Goal: Communication & Community: Answer question/provide support

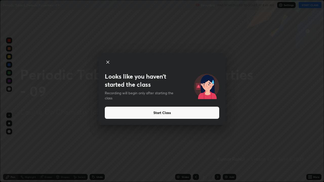
scroll to position [182, 324]
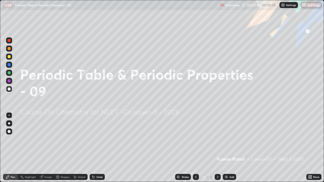
click at [233, 176] on div "Add" at bounding box center [231, 177] width 5 height 3
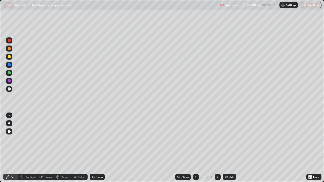
click at [11, 89] on div at bounding box center [9, 89] width 6 height 6
click at [9, 124] on div at bounding box center [9, 124] width 2 height 2
click at [217, 177] on icon at bounding box center [218, 177] width 4 height 4
click at [228, 177] on div "Add" at bounding box center [229, 177] width 13 height 6
click at [49, 177] on div "Eraser" at bounding box center [49, 177] width 8 height 3
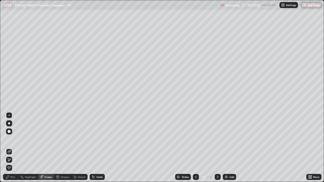
click at [14, 176] on div "Pen" at bounding box center [13, 177] width 5 height 3
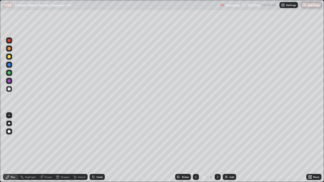
click at [194, 175] on icon at bounding box center [196, 177] width 4 height 4
click at [217, 177] on icon at bounding box center [218, 177] width 4 height 4
click at [198, 176] on div at bounding box center [196, 177] width 6 height 6
click at [217, 177] on icon at bounding box center [218, 177] width 4 height 4
click at [11, 73] on div at bounding box center [9, 73] width 6 height 6
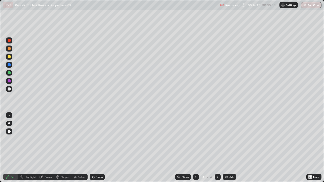
click at [195, 176] on icon at bounding box center [196, 177] width 4 height 4
click at [216, 176] on icon at bounding box center [218, 177] width 4 height 4
click at [217, 177] on icon at bounding box center [218, 177] width 4 height 4
click at [230, 178] on div "Add" at bounding box center [231, 177] width 5 height 3
click at [194, 175] on icon at bounding box center [196, 177] width 4 height 4
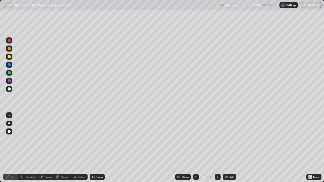
click at [217, 176] on icon at bounding box center [218, 177] width 2 height 3
click at [48, 177] on div "Eraser" at bounding box center [49, 177] width 8 height 3
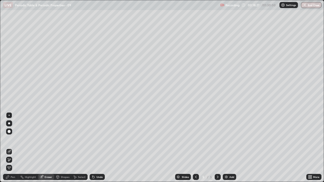
click at [13, 179] on div "Pen" at bounding box center [10, 177] width 15 height 6
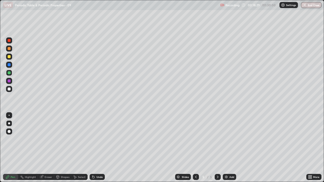
click at [48, 177] on div "Eraser" at bounding box center [49, 177] width 8 height 3
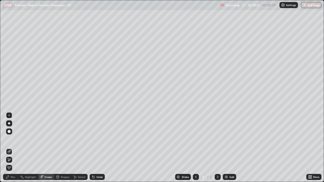
click at [11, 159] on icon at bounding box center [9, 160] width 3 height 3
click at [13, 178] on div "Pen" at bounding box center [13, 177] width 5 height 3
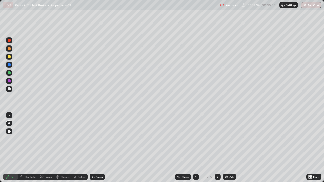
click at [10, 57] on div at bounding box center [9, 56] width 3 height 3
click at [49, 177] on div "Eraser" at bounding box center [49, 177] width 8 height 3
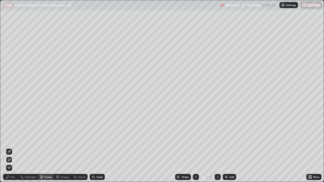
click at [15, 178] on div "Pen" at bounding box center [13, 177] width 5 height 3
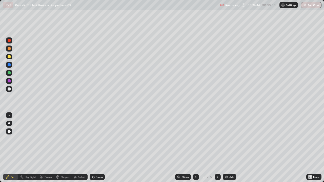
click at [217, 177] on icon at bounding box center [218, 177] width 4 height 4
click at [229, 177] on div "Add" at bounding box center [231, 177] width 5 height 3
click at [217, 176] on icon at bounding box center [218, 177] width 2 height 3
click at [230, 178] on div "Add" at bounding box center [231, 177] width 5 height 3
click at [195, 176] on icon at bounding box center [196, 177] width 4 height 4
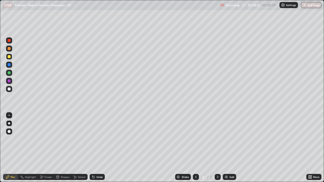
click at [196, 174] on div at bounding box center [196, 177] width 6 height 6
click at [217, 176] on icon at bounding box center [218, 177] width 4 height 4
click at [217, 175] on icon at bounding box center [218, 177] width 4 height 4
click at [49, 180] on div "Eraser" at bounding box center [46, 177] width 16 height 6
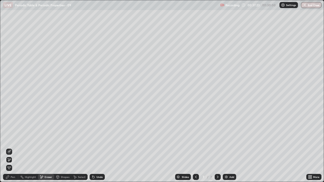
click at [13, 177] on div "Pen" at bounding box center [13, 177] width 5 height 3
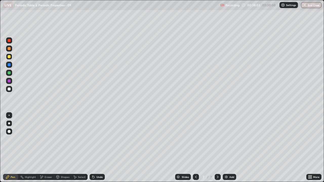
click at [195, 177] on icon at bounding box center [196, 177] width 4 height 4
click at [219, 177] on icon at bounding box center [218, 177] width 4 height 4
click at [219, 176] on div at bounding box center [218, 177] width 6 height 6
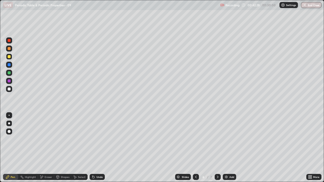
click at [195, 177] on icon at bounding box center [196, 177] width 4 height 4
click at [219, 176] on div at bounding box center [218, 177] width 6 height 6
click at [217, 177] on icon at bounding box center [218, 177] width 4 height 4
click at [196, 176] on icon at bounding box center [196, 177] width 4 height 4
click at [217, 177] on icon at bounding box center [218, 177] width 4 height 4
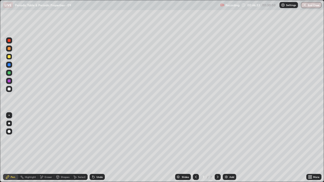
click at [217, 177] on icon at bounding box center [218, 177] width 4 height 4
click at [231, 177] on div "Add" at bounding box center [231, 177] width 5 height 3
click at [217, 176] on icon at bounding box center [218, 177] width 4 height 4
click at [229, 179] on div "Add" at bounding box center [229, 177] width 13 height 6
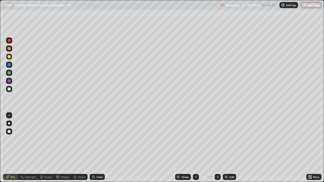
click at [217, 176] on icon at bounding box center [218, 177] width 4 height 4
click at [230, 177] on div "Add" at bounding box center [231, 177] width 5 height 3
click at [43, 178] on div "Eraser" at bounding box center [46, 177] width 16 height 6
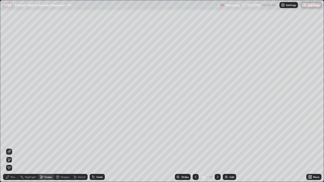
click at [13, 178] on div "Pen" at bounding box center [13, 177] width 5 height 3
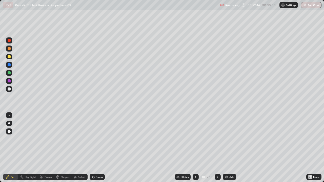
click at [48, 177] on div "Eraser" at bounding box center [49, 177] width 8 height 3
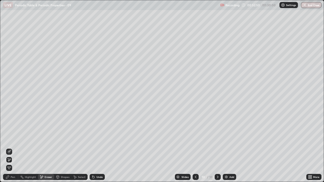
click at [14, 177] on div "Pen" at bounding box center [13, 177] width 5 height 3
click at [12, 178] on div "Pen" at bounding box center [13, 177] width 5 height 3
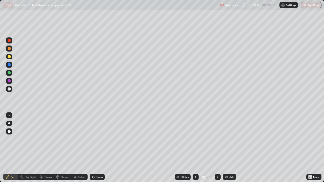
click at [217, 177] on icon at bounding box center [218, 177] width 4 height 4
click at [230, 177] on div "Add" at bounding box center [231, 177] width 5 height 3
click at [217, 177] on icon at bounding box center [218, 177] width 4 height 4
click at [229, 176] on div "Add" at bounding box center [231, 177] width 5 height 3
click at [50, 176] on div "Eraser" at bounding box center [49, 177] width 8 height 3
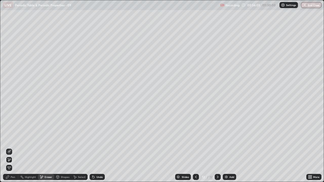
click at [15, 178] on div "Pen" at bounding box center [13, 177] width 5 height 3
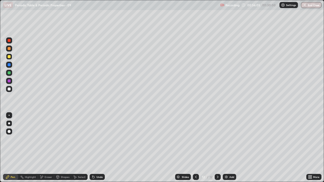
click at [15, 177] on div "Pen" at bounding box center [10, 177] width 15 height 6
click at [216, 177] on icon at bounding box center [218, 177] width 4 height 4
click at [229, 177] on div "Add" at bounding box center [229, 177] width 13 height 6
click at [47, 177] on div "Eraser" at bounding box center [49, 177] width 8 height 3
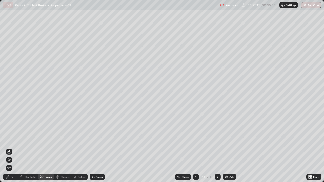
click at [14, 178] on div "Pen" at bounding box center [13, 177] width 5 height 3
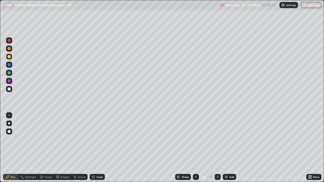
click at [231, 176] on div "Add" at bounding box center [231, 177] width 5 height 3
click at [216, 178] on icon at bounding box center [218, 177] width 4 height 4
click at [229, 176] on div "Add" at bounding box center [231, 177] width 5 height 3
click at [46, 177] on div "Eraser" at bounding box center [49, 177] width 8 height 3
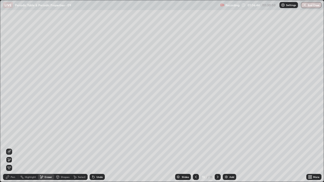
click at [217, 177] on icon at bounding box center [218, 177] width 2 height 3
click at [230, 177] on div "Add" at bounding box center [231, 177] width 5 height 3
click at [13, 177] on div "Pen" at bounding box center [13, 177] width 5 height 3
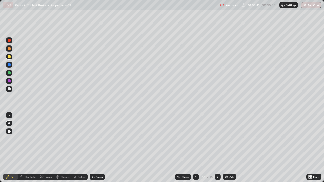
click at [218, 177] on icon at bounding box center [218, 177] width 4 height 4
click at [217, 176] on icon at bounding box center [218, 177] width 4 height 4
click at [230, 176] on div "Add" at bounding box center [231, 177] width 5 height 3
click at [217, 177] on icon at bounding box center [218, 177] width 4 height 4
click at [228, 177] on div "Add" at bounding box center [229, 177] width 13 height 6
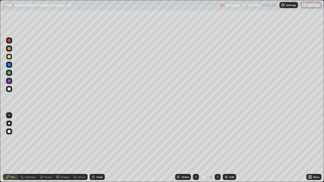
click at [49, 177] on div "Eraser" at bounding box center [49, 177] width 8 height 3
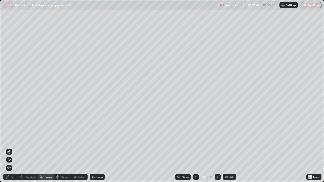
click at [14, 179] on div "Pen" at bounding box center [10, 177] width 15 height 6
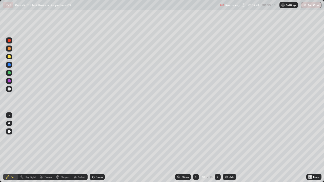
click at [48, 177] on div "Eraser" at bounding box center [49, 177] width 8 height 3
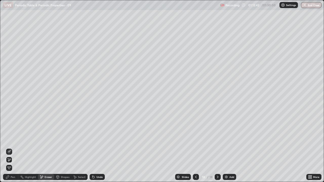
click at [13, 177] on div "Pen" at bounding box center [13, 177] width 5 height 3
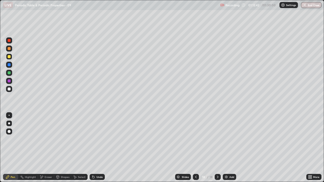
click at [12, 176] on div "Pen" at bounding box center [13, 177] width 5 height 3
click at [218, 177] on icon at bounding box center [218, 177] width 4 height 4
click at [229, 175] on div "Add" at bounding box center [229, 177] width 13 height 6
click at [218, 176] on icon at bounding box center [218, 177] width 4 height 4
click at [229, 178] on div "Add" at bounding box center [231, 177] width 5 height 3
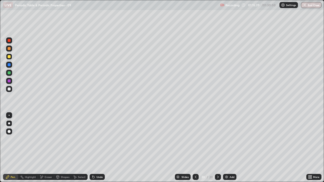
click at [231, 177] on div "Add" at bounding box center [232, 177] width 5 height 3
click at [49, 177] on div "Eraser" at bounding box center [49, 177] width 8 height 3
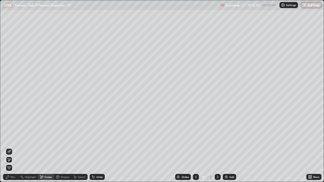
click at [13, 177] on div "Pen" at bounding box center [13, 177] width 5 height 3
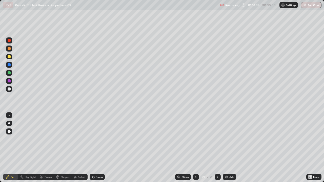
click at [195, 177] on icon at bounding box center [196, 177] width 4 height 4
click at [216, 174] on div at bounding box center [218, 177] width 6 height 6
click at [216, 176] on icon at bounding box center [218, 177] width 4 height 4
click at [226, 177] on img at bounding box center [226, 177] width 4 height 4
click at [50, 177] on div "Eraser" at bounding box center [49, 177] width 8 height 3
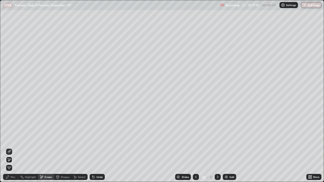
click at [14, 178] on div "Pen" at bounding box center [13, 177] width 5 height 3
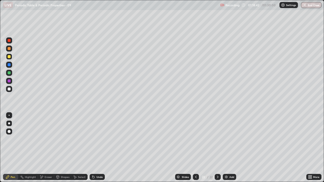
click at [48, 178] on div "Eraser" at bounding box center [49, 177] width 8 height 3
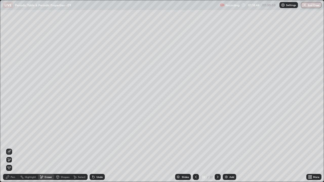
click at [14, 179] on div "Pen" at bounding box center [10, 177] width 15 height 6
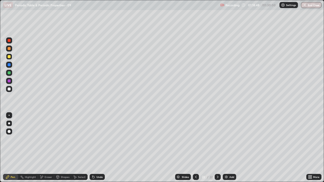
click at [218, 175] on icon at bounding box center [218, 177] width 4 height 4
click at [229, 176] on div "Add" at bounding box center [231, 177] width 5 height 3
click at [50, 177] on div "Eraser" at bounding box center [49, 177] width 8 height 3
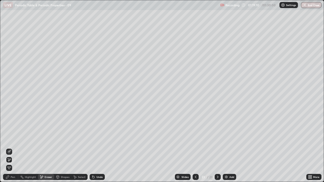
click at [15, 177] on div "Pen" at bounding box center [13, 177] width 5 height 3
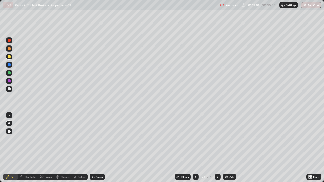
click at [15, 177] on div "Pen" at bounding box center [13, 177] width 5 height 3
click at [218, 175] on icon at bounding box center [218, 177] width 4 height 4
click at [231, 177] on div "Add" at bounding box center [231, 177] width 5 height 3
click at [196, 175] on icon at bounding box center [196, 177] width 4 height 4
click at [219, 176] on div at bounding box center [218, 177] width 6 height 6
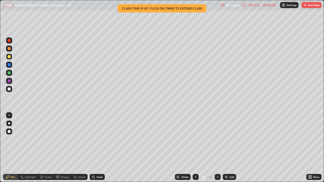
click at [309, 7] on button "End Class" at bounding box center [312, 5] width 20 height 6
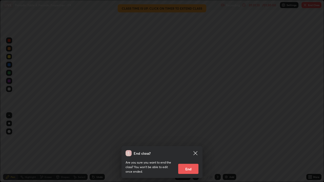
click at [191, 170] on button "End" at bounding box center [188, 169] width 20 height 10
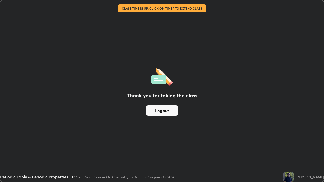
click at [162, 112] on button "Logout" at bounding box center [162, 111] width 32 height 10
